Goal: Task Accomplishment & Management: Complete application form

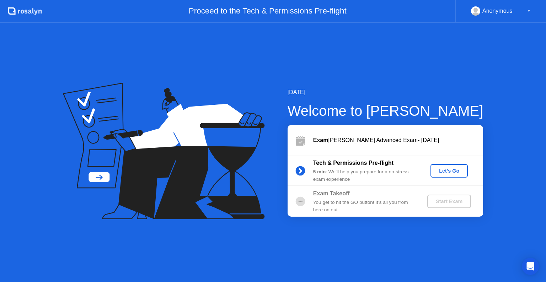
click at [450, 173] on div "Let's Go" at bounding box center [450, 171] width 32 height 6
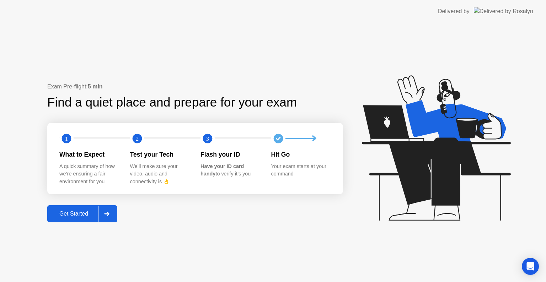
click at [79, 217] on div "Get Started" at bounding box center [73, 214] width 49 height 6
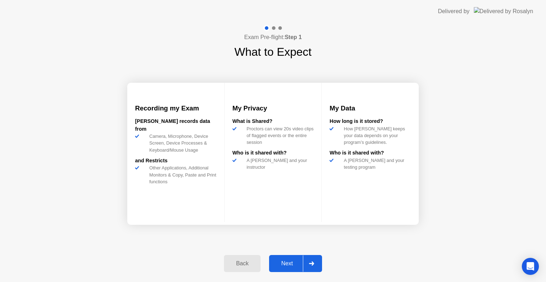
click at [293, 265] on div "Next" at bounding box center [287, 264] width 32 height 6
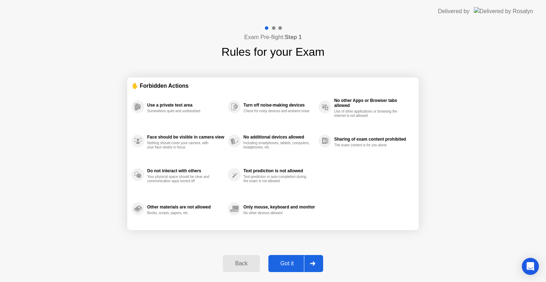
click at [288, 265] on div "Got it" at bounding box center [287, 264] width 33 height 6
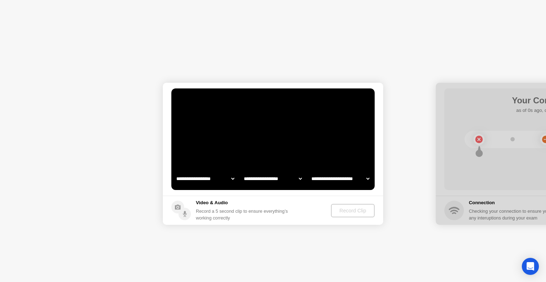
select select "**********"
select select "*******"
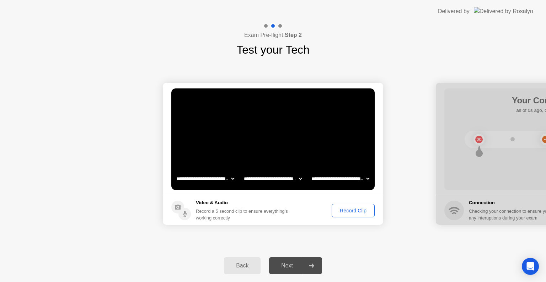
click at [352, 211] on div "Record Clip" at bounding box center [353, 211] width 38 height 6
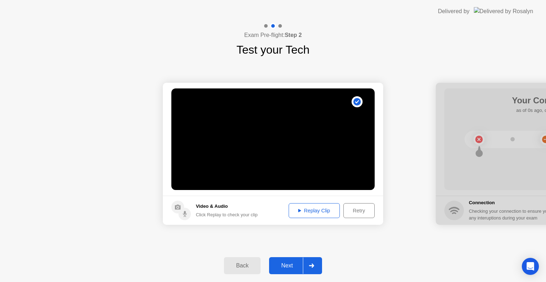
click at [289, 265] on div "Next" at bounding box center [287, 266] width 32 height 6
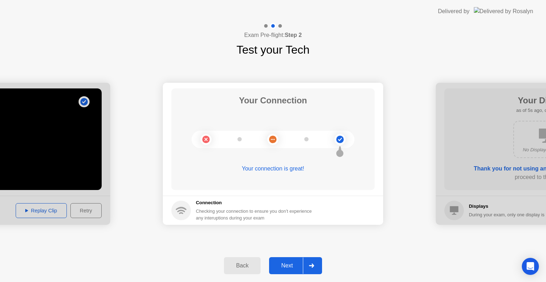
click at [284, 267] on div "Next" at bounding box center [287, 266] width 32 height 6
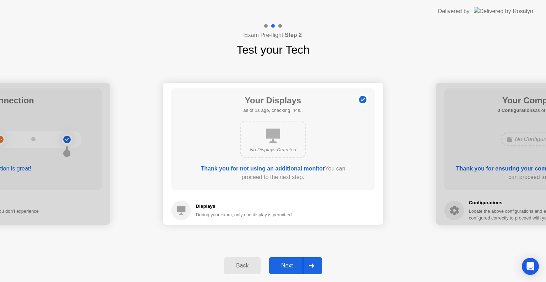
click at [287, 265] on div "Next" at bounding box center [287, 266] width 32 height 6
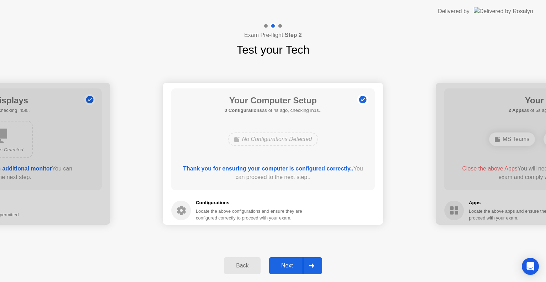
click at [288, 267] on div "Next" at bounding box center [287, 266] width 32 height 6
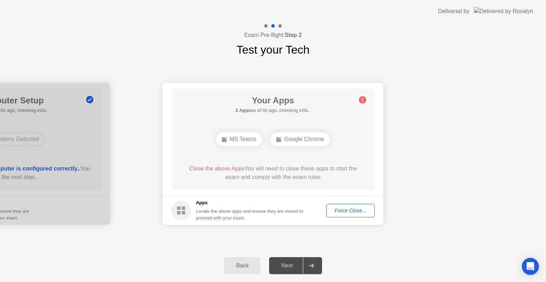
click at [347, 211] on div "Force Close..." at bounding box center [350, 211] width 43 height 6
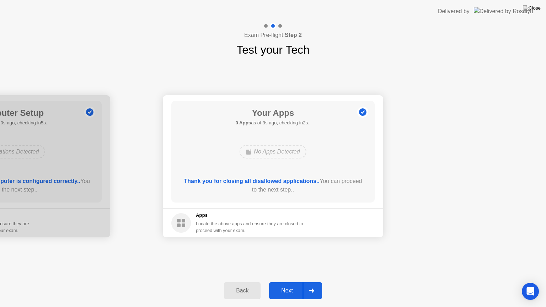
click at [287, 282] on div "Next" at bounding box center [287, 291] width 32 height 6
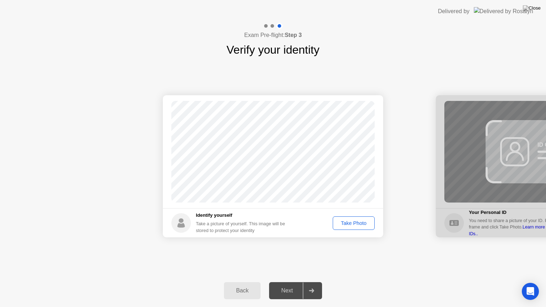
click at [349, 226] on div "Take Photo" at bounding box center [353, 224] width 37 height 6
click at [289, 282] on div "Next" at bounding box center [287, 291] width 32 height 6
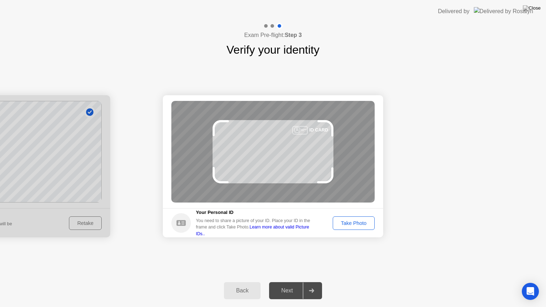
click at [355, 221] on div "Take Photo" at bounding box center [353, 224] width 37 height 6
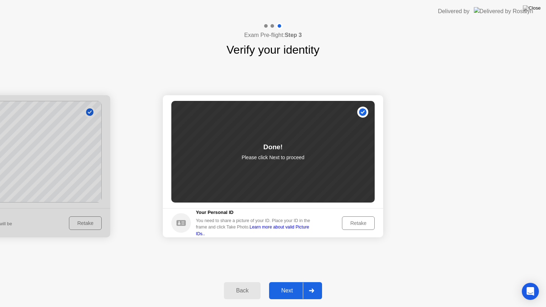
click at [286, 282] on div "Next" at bounding box center [287, 291] width 32 height 6
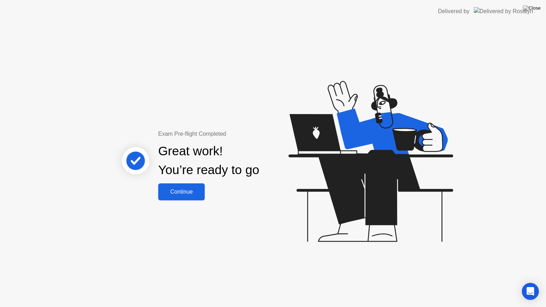
click at [186, 194] on div "Continue" at bounding box center [181, 192] width 42 height 6
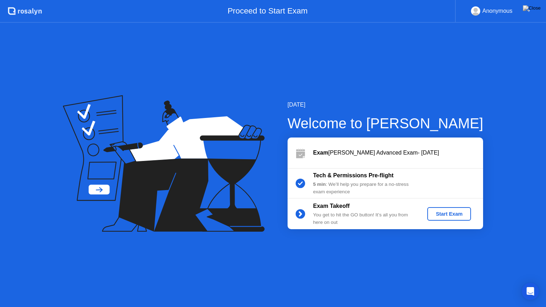
click at [459, 211] on div "Start Exam" at bounding box center [449, 214] width 38 height 6
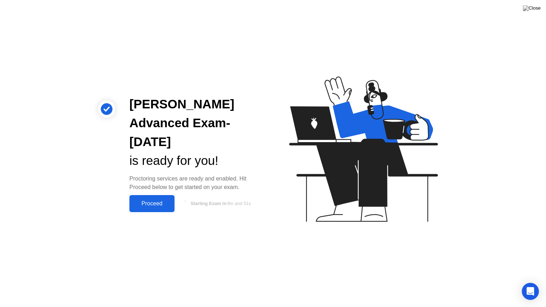
click at [136, 202] on div "Proceed" at bounding box center [152, 204] width 41 height 6
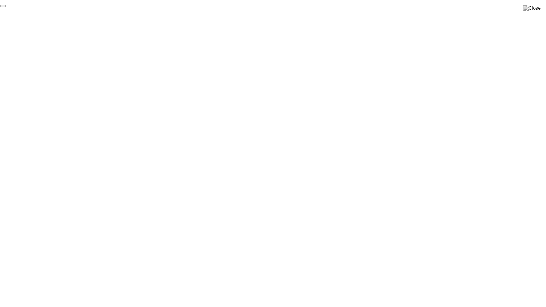
click div "End Proctoring Session"
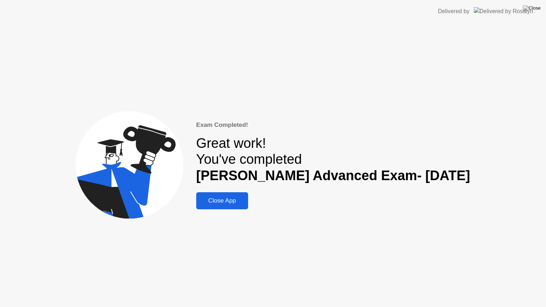
click at [225, 203] on div "Close App" at bounding box center [222, 200] width 48 height 7
